Goal: Check status

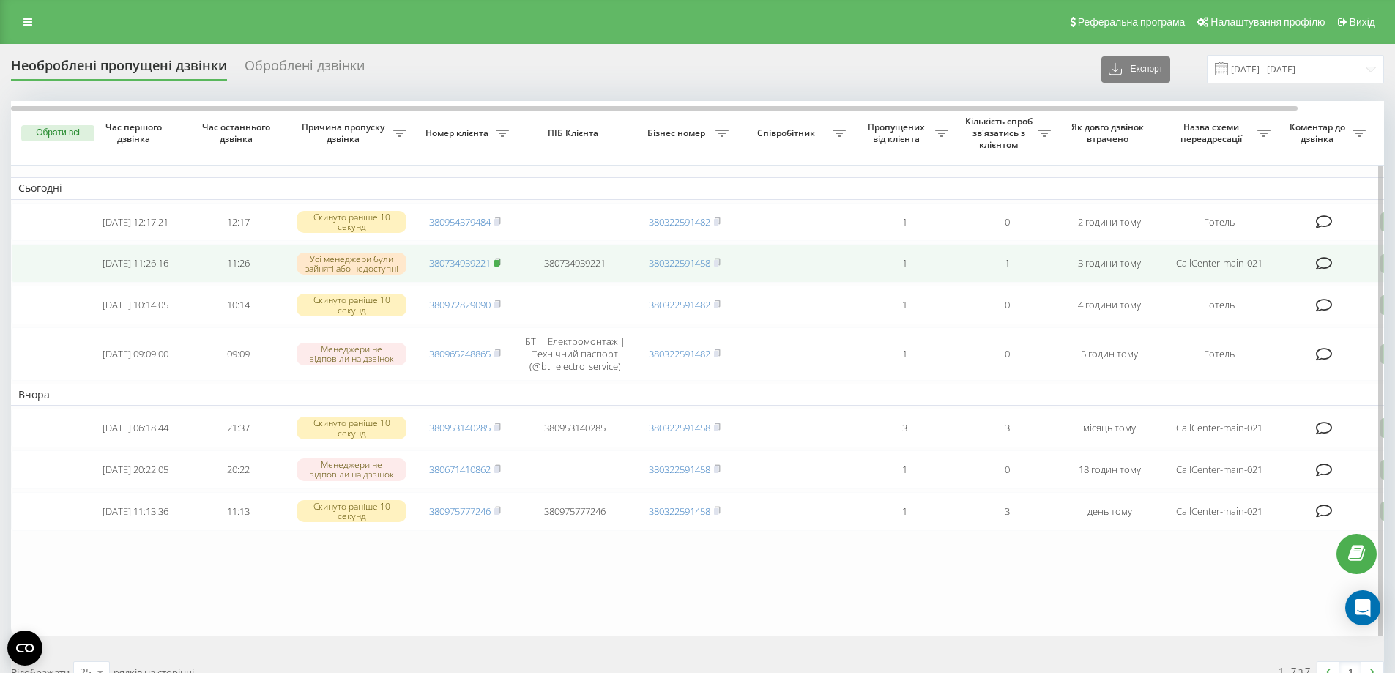
click at [500, 265] on icon at bounding box center [497, 262] width 5 height 7
